Goal: Check status

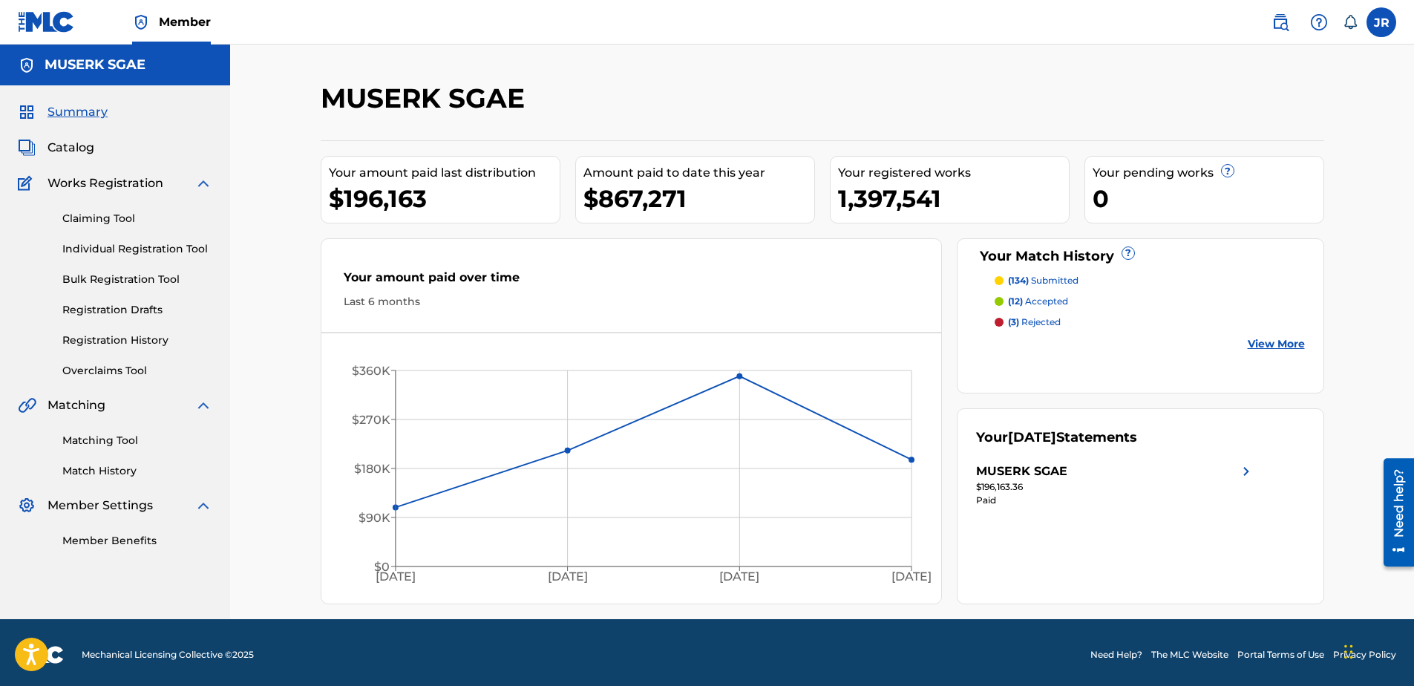
click at [1247, 465] on img at bounding box center [1246, 471] width 18 height 18
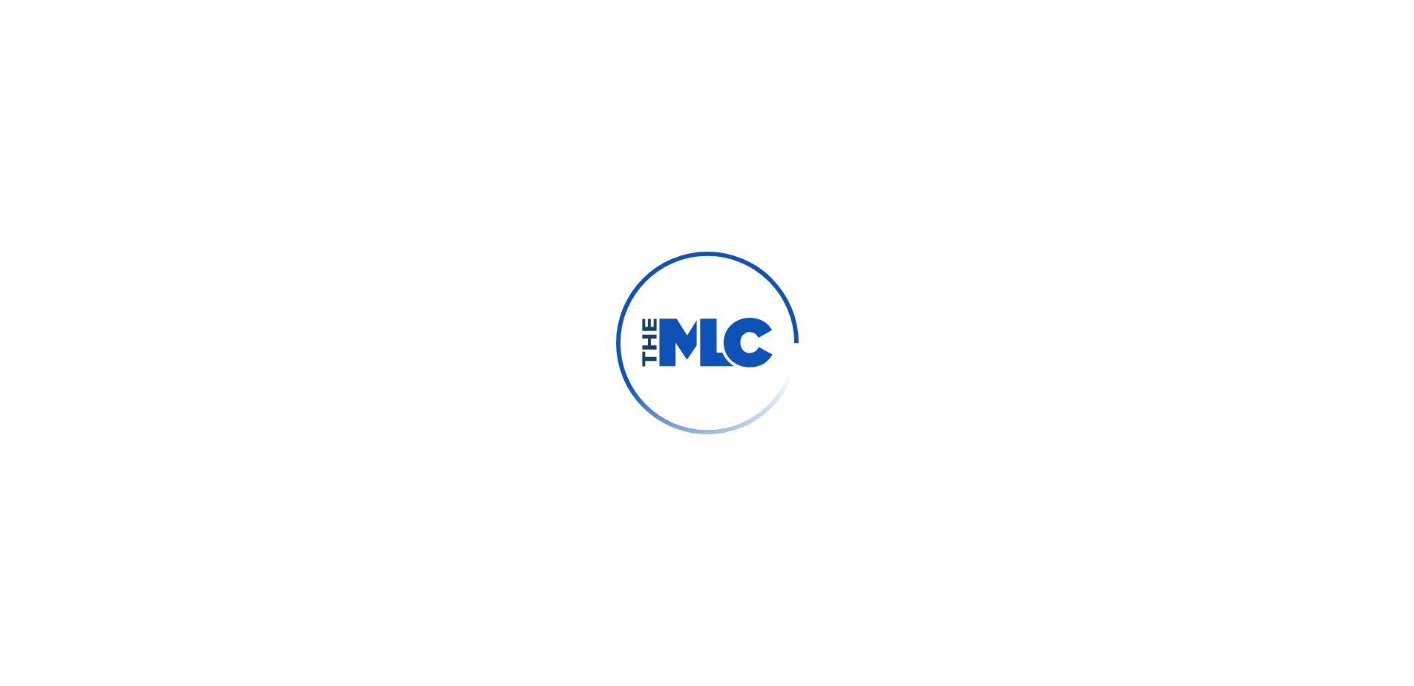
click at [1247, 468] on div at bounding box center [707, 343] width 1414 height 686
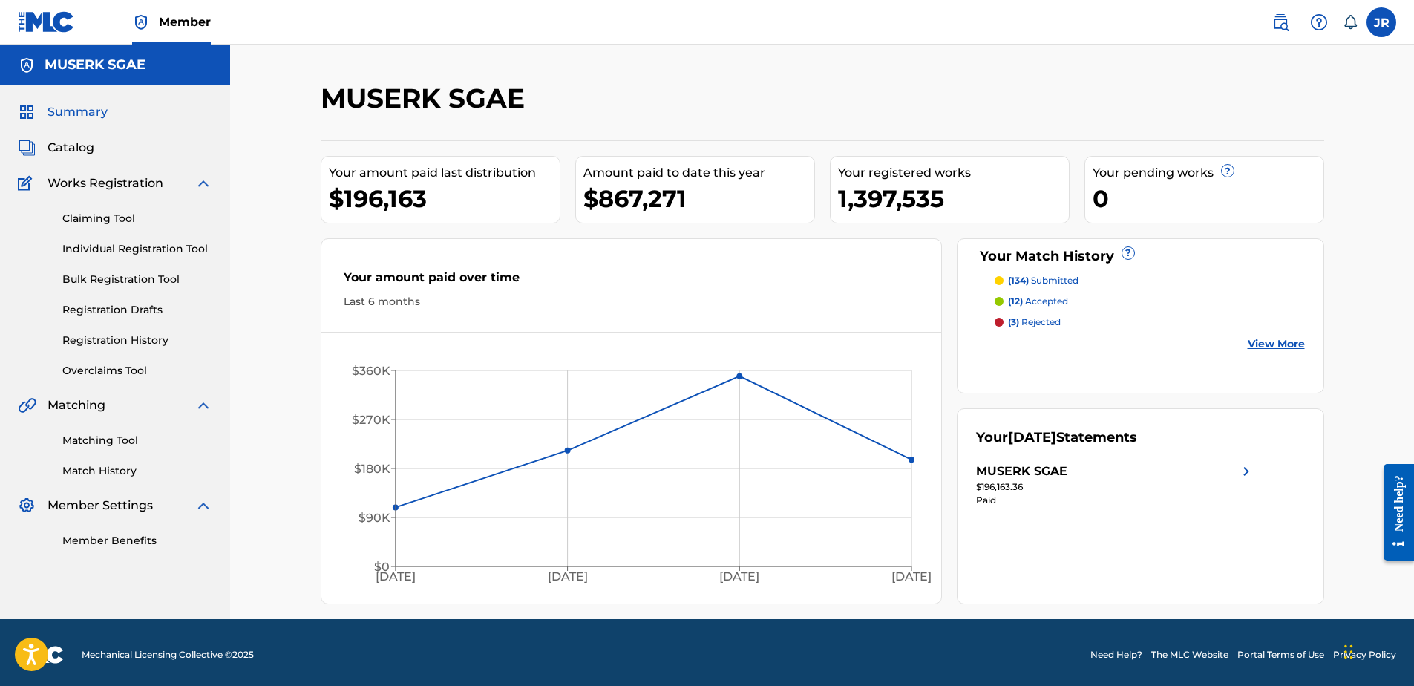
click at [1243, 471] on img at bounding box center [1246, 471] width 18 height 18
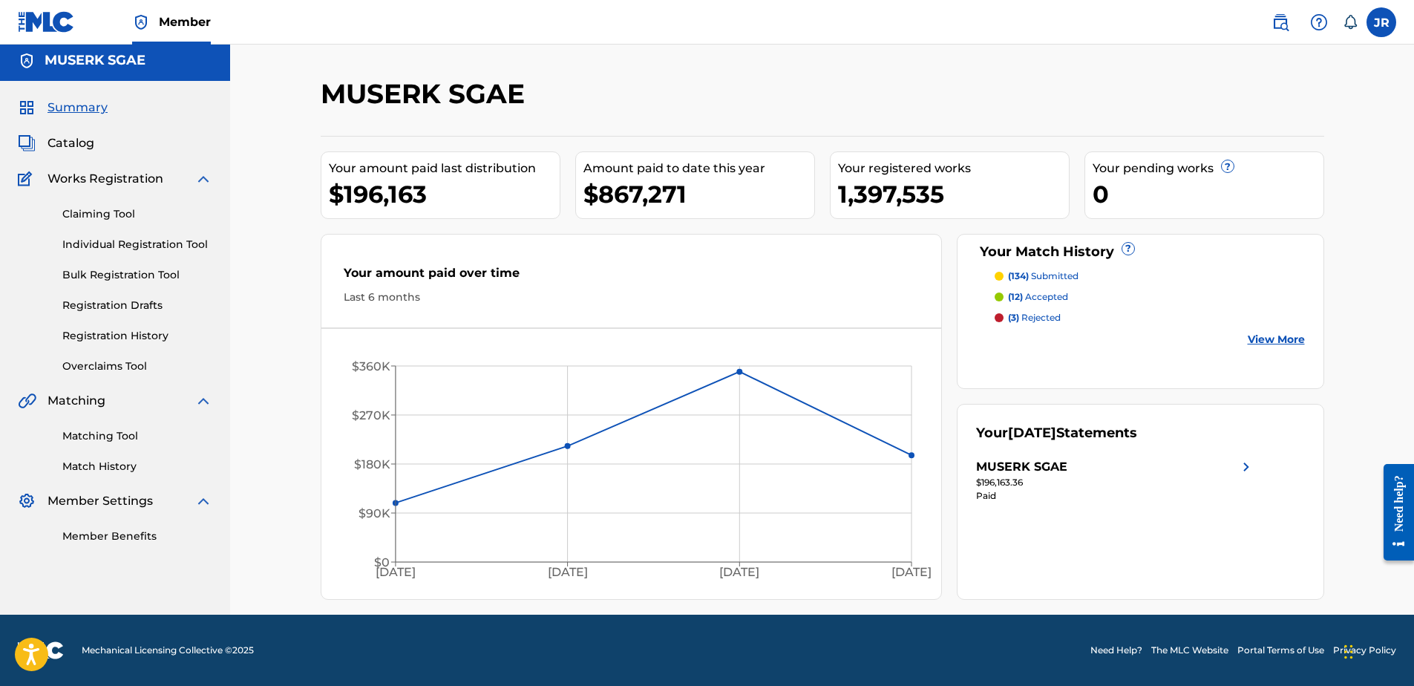
click at [371, 296] on div "Last 6 months" at bounding box center [632, 297] width 576 height 16
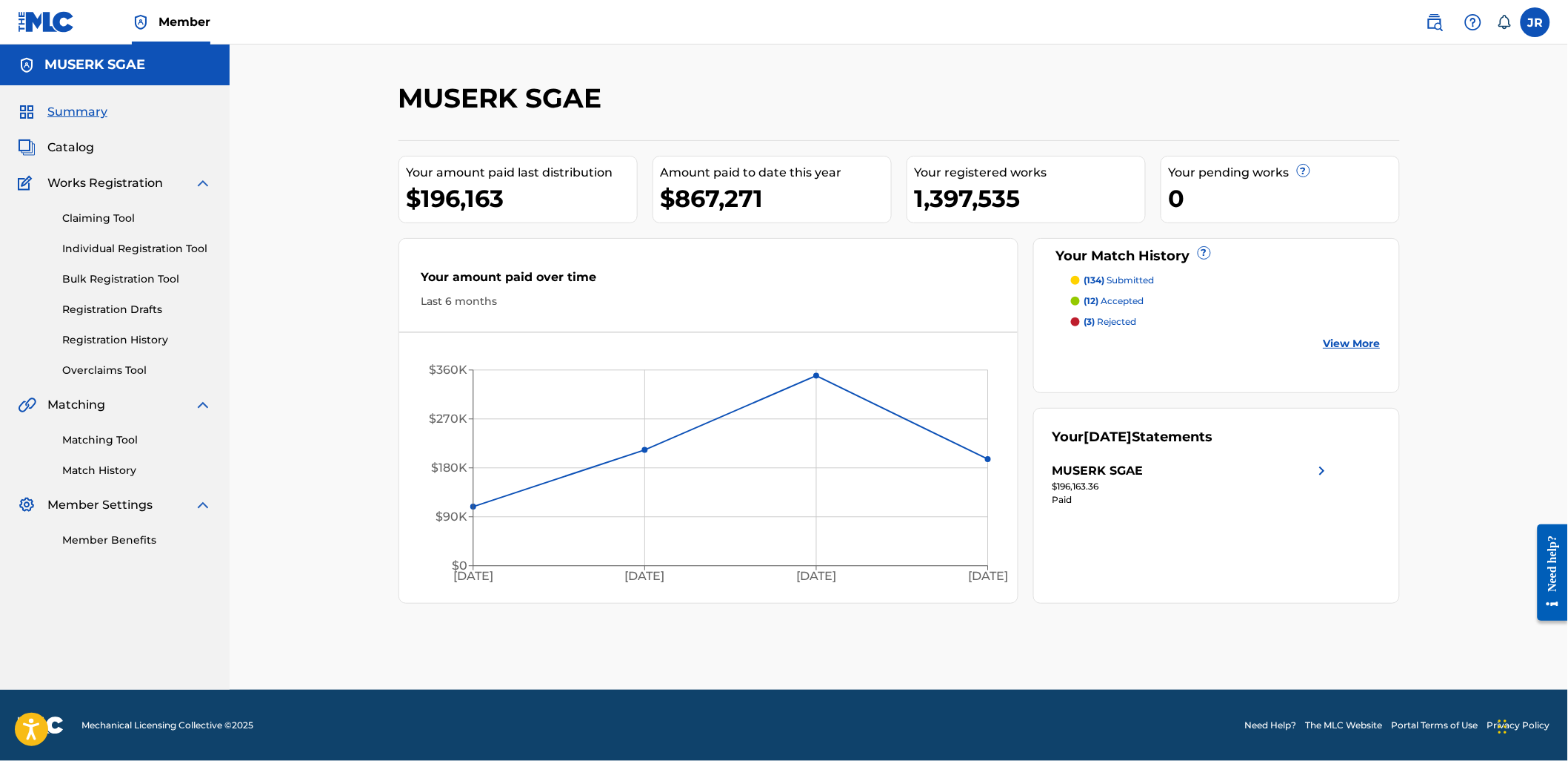
click at [74, 107] on span "Summary" at bounding box center [78, 112] width 60 height 18
click at [1320, 469] on img at bounding box center [1322, 470] width 18 height 18
click at [274, 467] on div "MUSERK SGAE Your amount paid last distribution $196,163 Amount paid to date thi…" at bounding box center [898, 368] width 1338 height 645
click at [516, 588] on icon "May '25 Jun '25 Jul '25 Aug '25 $0 $90K $180K $270K $360K" at bounding box center [709, 471] width 619 height 248
click at [120, 535] on link "Member Benefits" at bounding box center [137, 540] width 150 height 16
